Goal: Find specific page/section: Find specific page/section

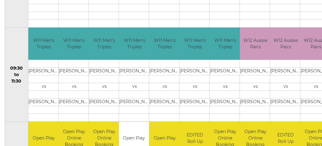
scroll to position [38, 0]
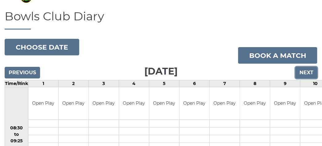
click at [300, 69] on input "Next" at bounding box center [307, 73] width 22 height 12
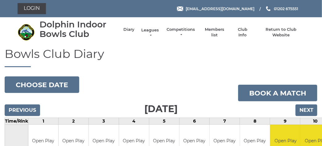
click at [143, 30] on link "Leagues" at bounding box center [150, 32] width 19 height 11
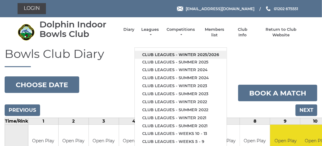
click at [154, 54] on link "Club leagues - Winter 2025/2026" at bounding box center [181, 55] width 92 height 8
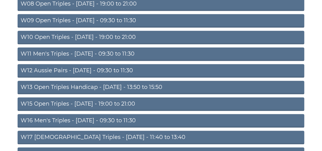
scroll to position [258, 0]
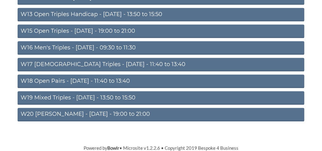
click at [91, 113] on link "W20 [PERSON_NAME] - [DATE] - 19:00 to 21:00" at bounding box center [161, 115] width 287 height 14
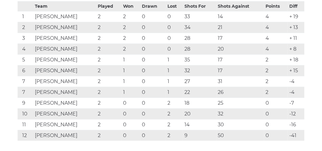
scroll to position [93, 0]
